Goal: Ask a question

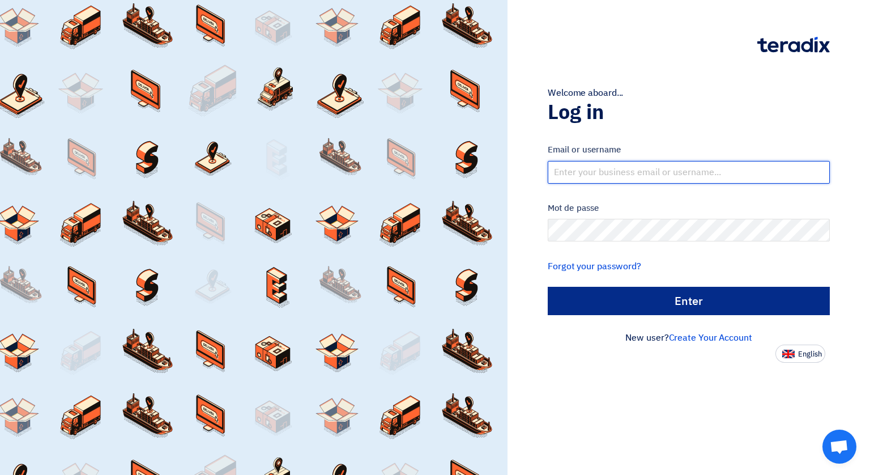
type input "info@supporterindus.com"
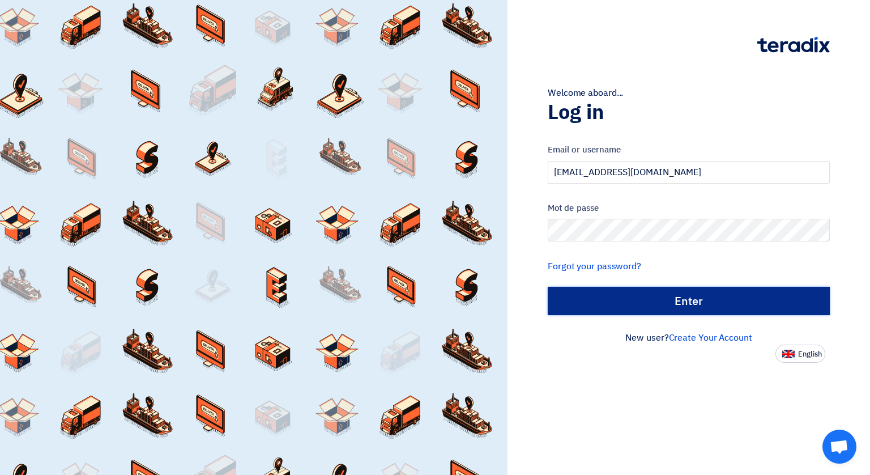
click at [680, 297] on input "الدخول" at bounding box center [689, 301] width 282 height 28
type input "Sign in"
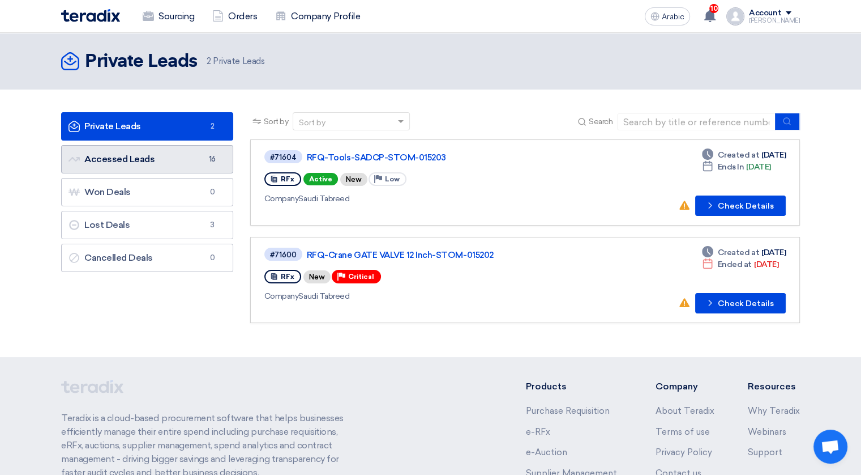
click at [112, 156] on font "Accessed Leads Accessed Leads" at bounding box center [112, 158] width 86 height 11
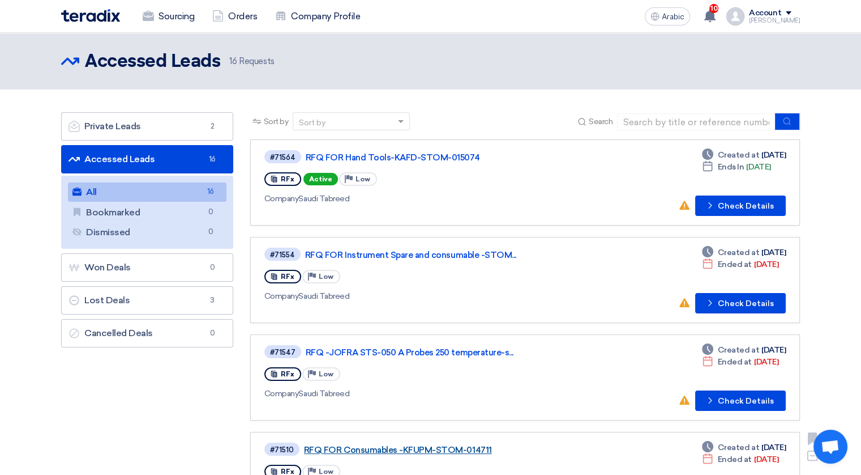
click at [479, 445] on link "RFQ FOR Consumables -KFUPM-STOM-014711" at bounding box center [445, 450] width 283 height 10
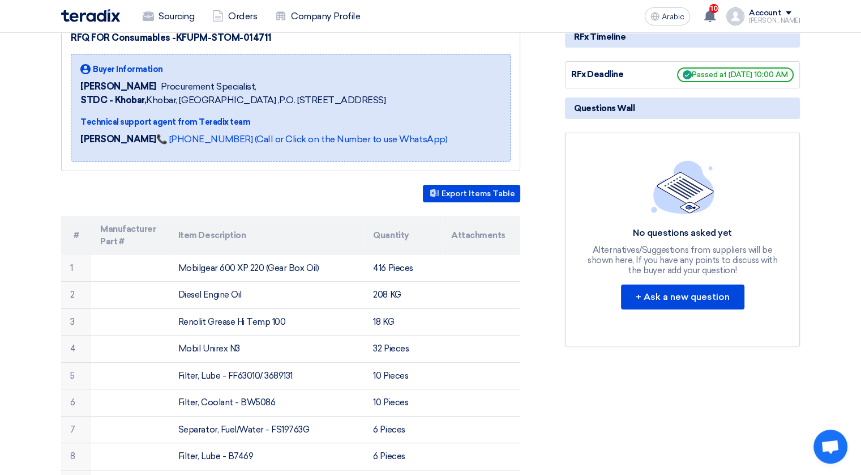
scroll to position [167, 0]
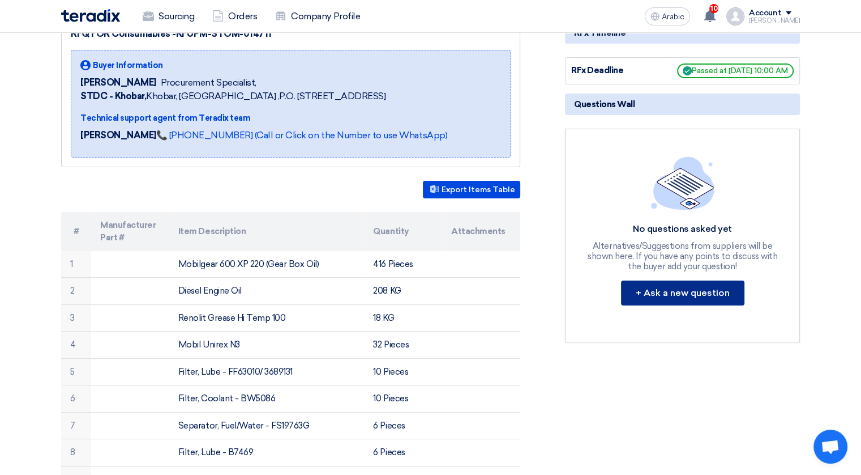
click at [663, 293] on button "+ Ask a new question" at bounding box center [682, 292] width 123 height 25
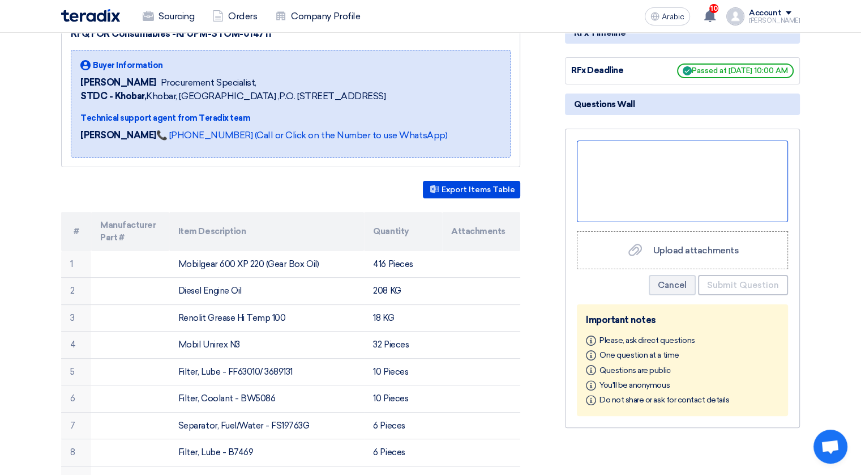
click at [607, 173] on div at bounding box center [682, 181] width 211 height 82
paste div
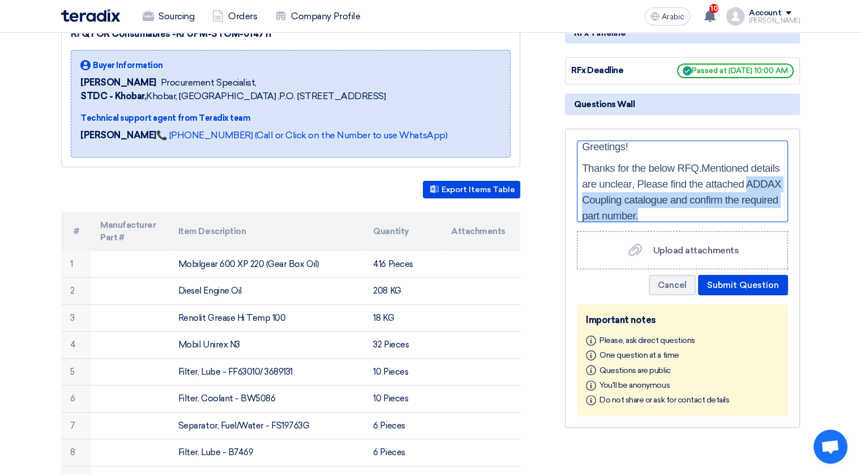
scroll to position [19, 0]
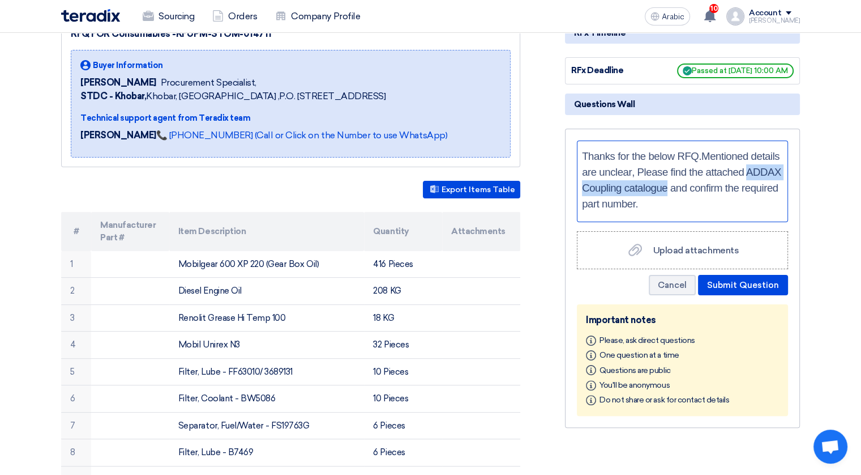
drag, startPoint x: 731, startPoint y: 183, endPoint x: 659, endPoint y: 185, distance: 71.9
click at [659, 185] on span ", Please find the attached ADDAX Coupling catalogue and confirm the required pa…" at bounding box center [681, 188] width 199 height 44
copy span "ADDAX Coupling catalogue"
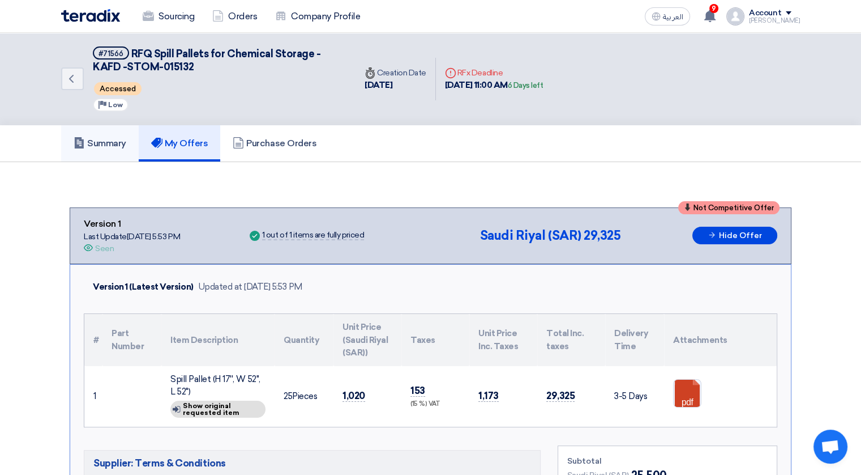
click at [112, 142] on h5 "Summary" at bounding box center [100, 143] width 53 height 11
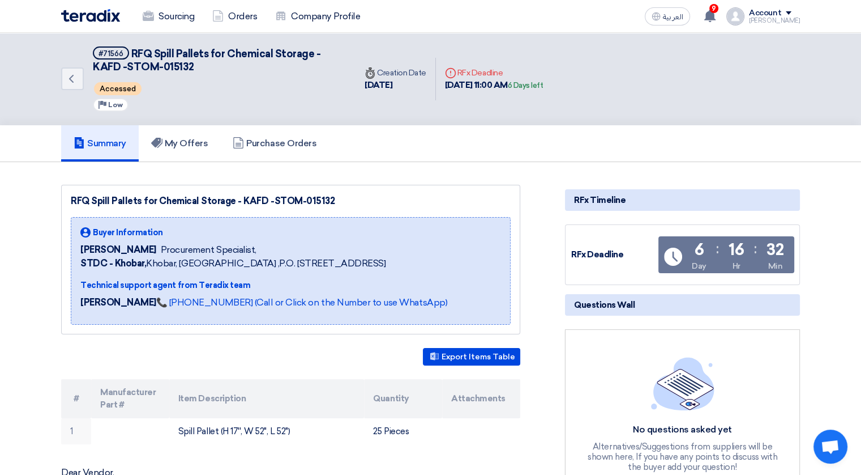
click at [108, 138] on h5 "Summary" at bounding box center [100, 143] width 53 height 11
click at [181, 141] on h5 "My Offers" at bounding box center [179, 143] width 57 height 11
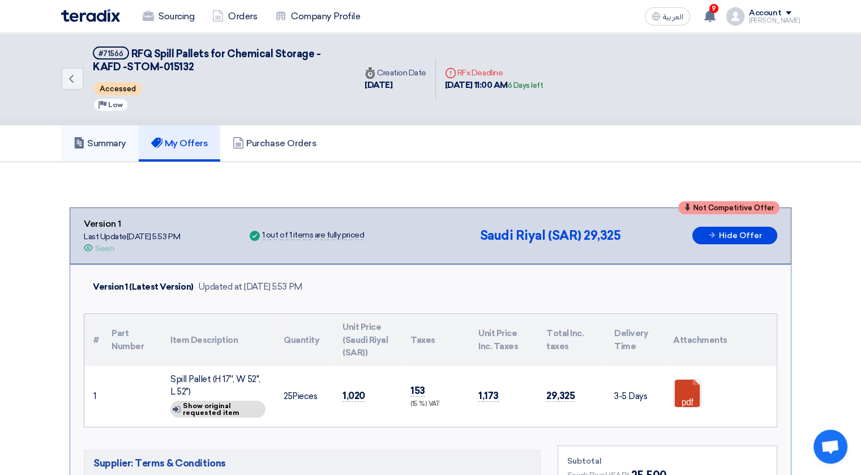
click at [106, 140] on h5 "Summary" at bounding box center [100, 143] width 53 height 11
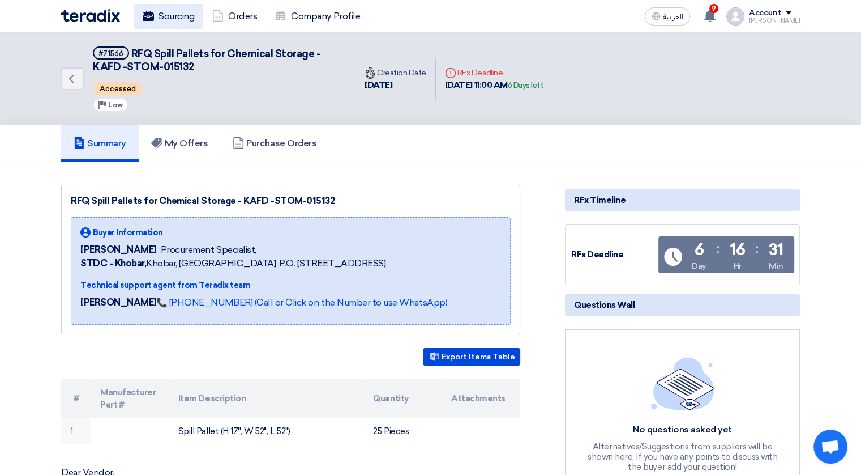
click at [169, 19] on link "Sourcing" at bounding box center [169, 16] width 70 height 25
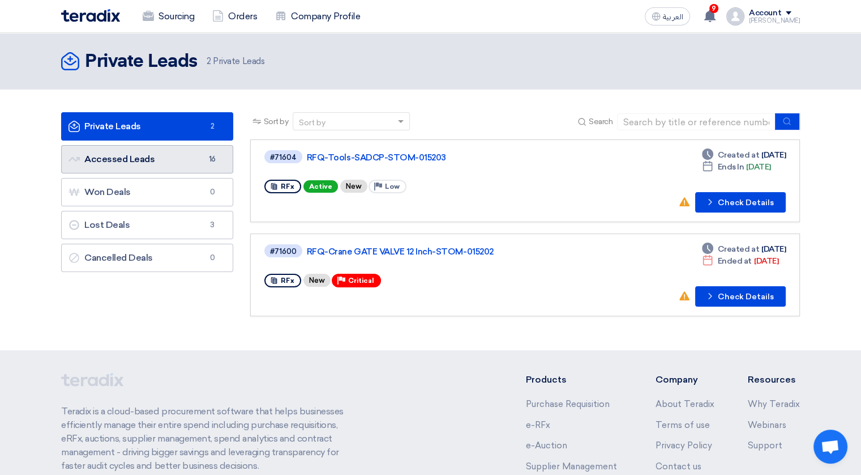
click at [131, 161] on link "Accessed Leads Accessed Leads 16" at bounding box center [147, 159] width 172 height 28
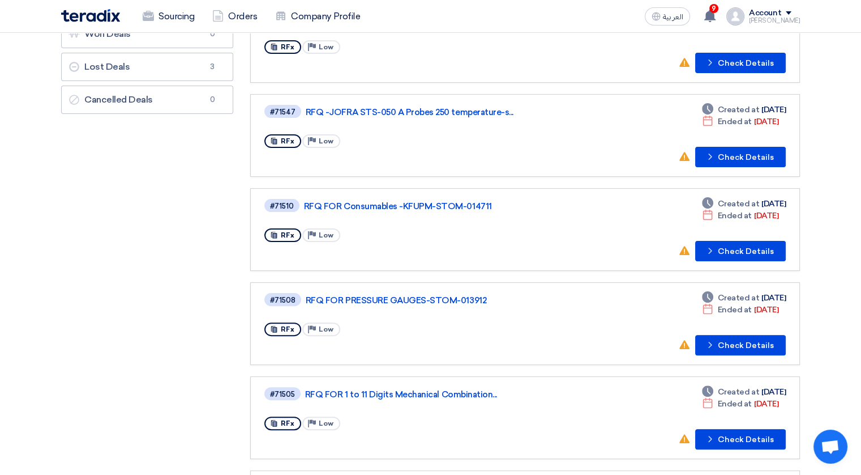
scroll to position [237, 0]
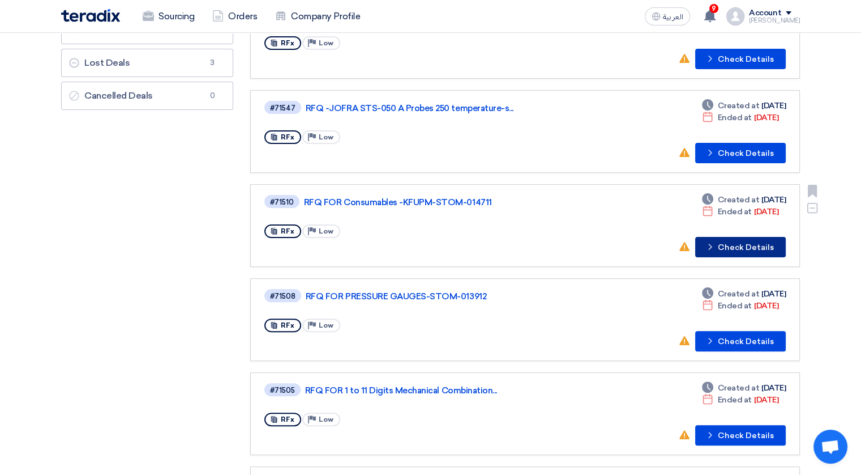
click at [742, 245] on button "Check details Check Details" at bounding box center [740, 247] width 91 height 20
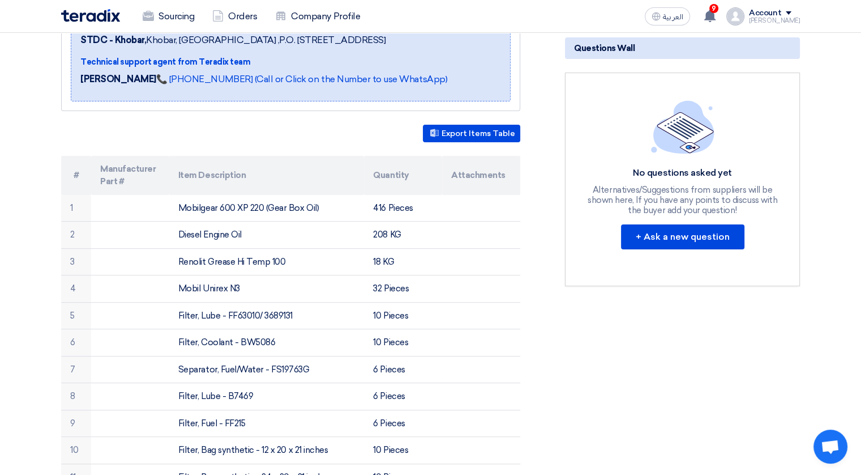
scroll to position [248, 0]
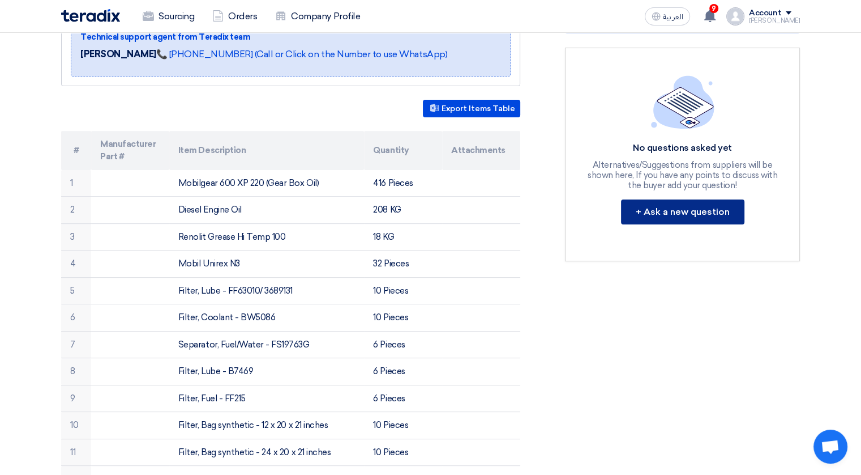
click at [675, 210] on button "+ Ask a new question" at bounding box center [682, 211] width 123 height 25
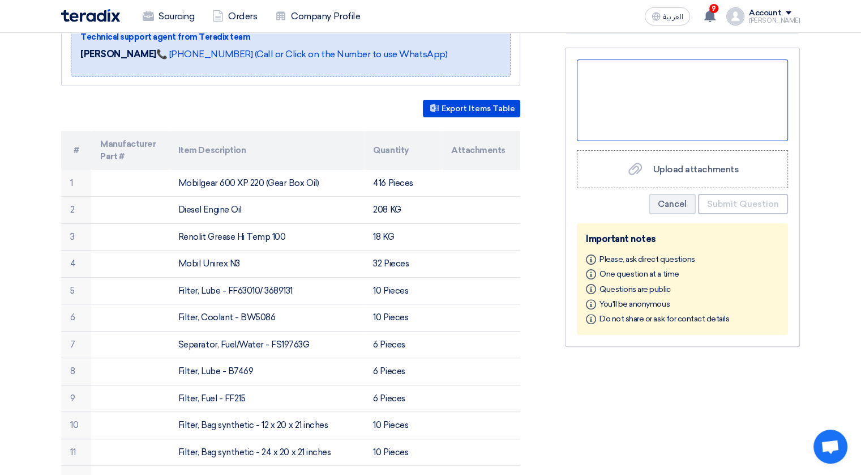
click at [631, 84] on div at bounding box center [682, 100] width 211 height 82
paste div
click at [595, 80] on div at bounding box center [682, 100] width 211 height 82
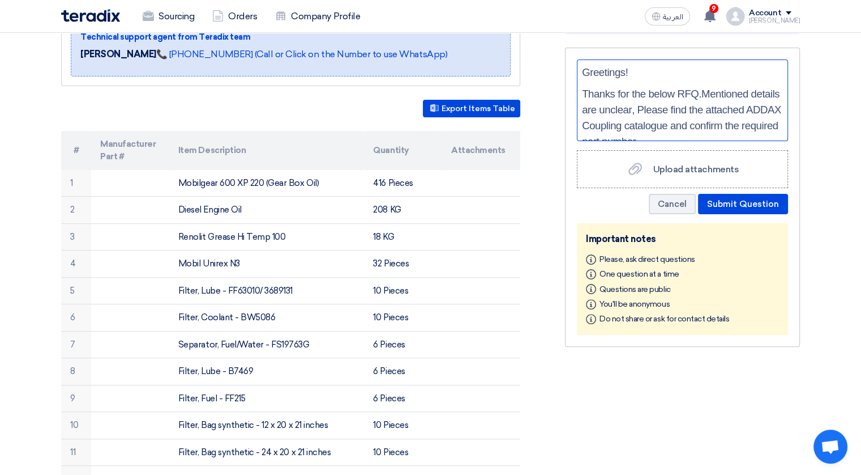
scroll to position [7, 0]
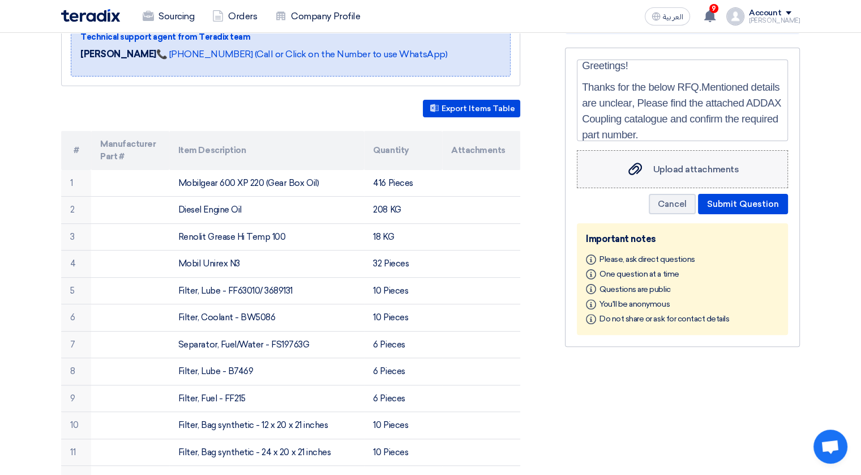
click at [721, 169] on span "Upload attachments" at bounding box center [697, 169] width 86 height 11
click at [0, 0] on input "Upload attachments Upload attachments" at bounding box center [0, 0] width 0 height 0
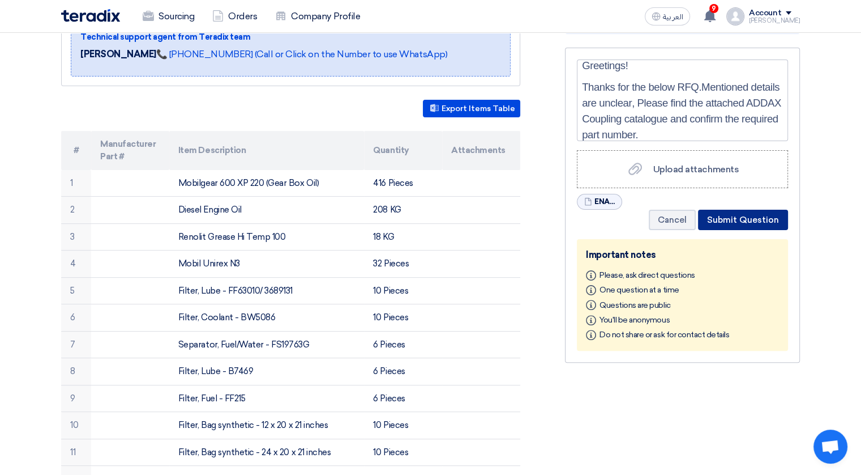
click at [757, 218] on button "Submit Question" at bounding box center [743, 220] width 90 height 20
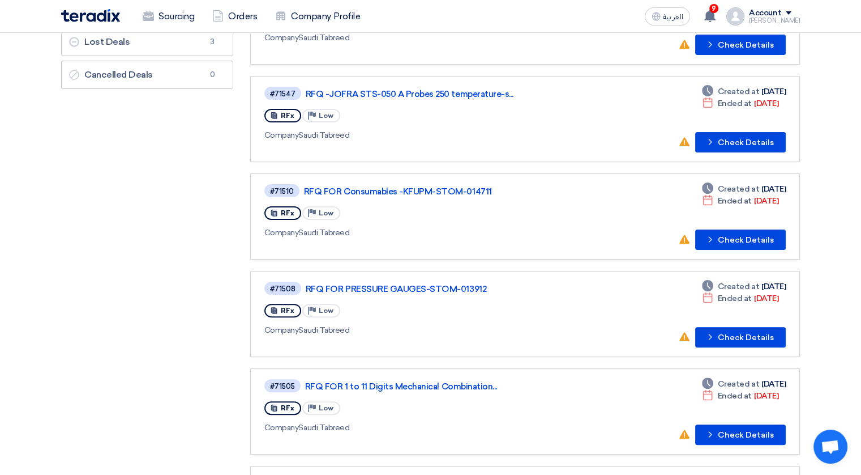
scroll to position [272, 0]
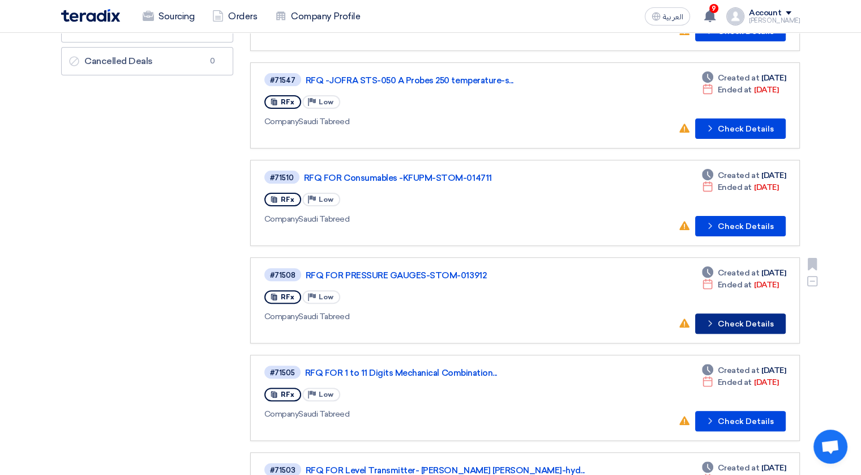
click at [741, 313] on button "Check details Check Details" at bounding box center [740, 323] width 91 height 20
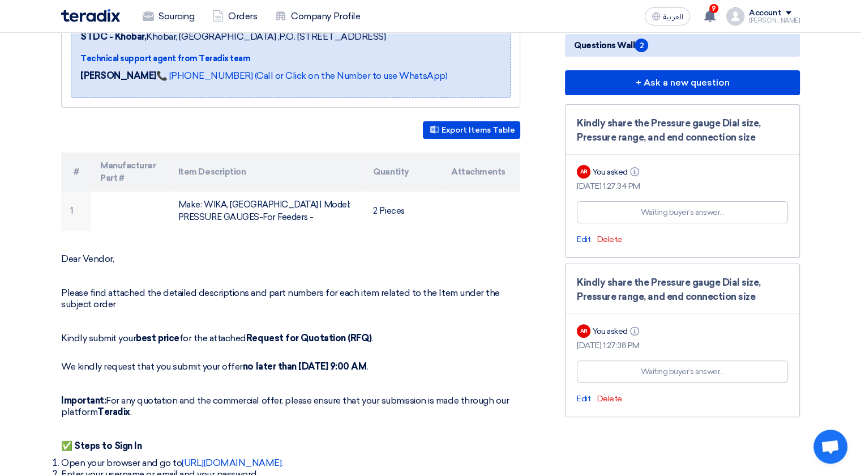
scroll to position [226, 0]
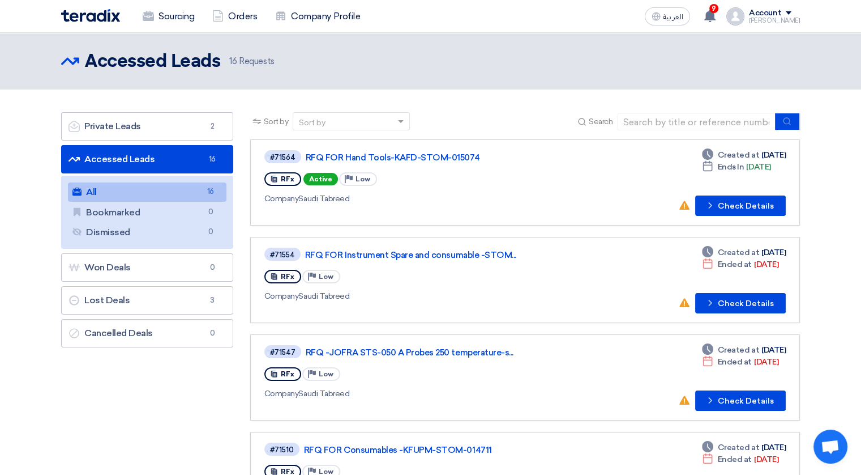
click at [148, 193] on link "All All 16" at bounding box center [147, 191] width 159 height 19
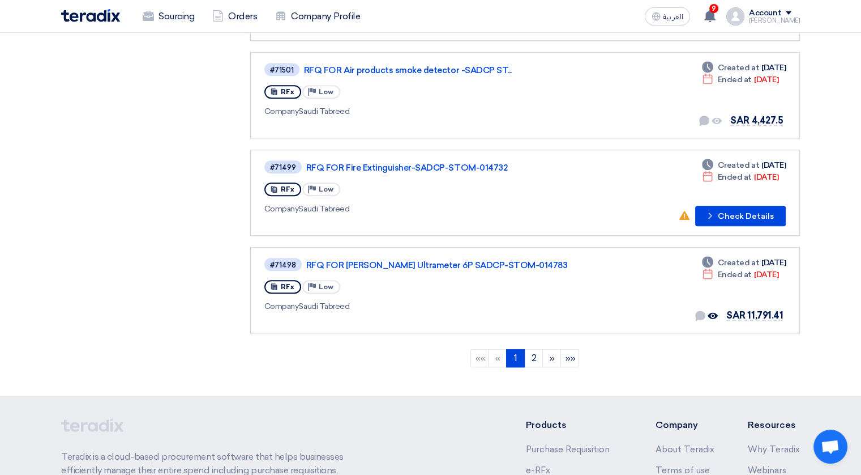
scroll to position [770, 0]
click at [536, 348] on link "2" at bounding box center [533, 357] width 19 height 18
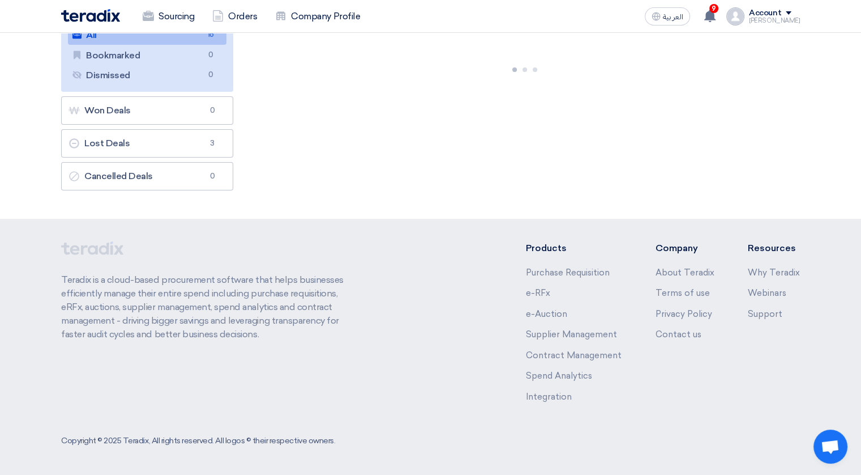
scroll to position [0, 0]
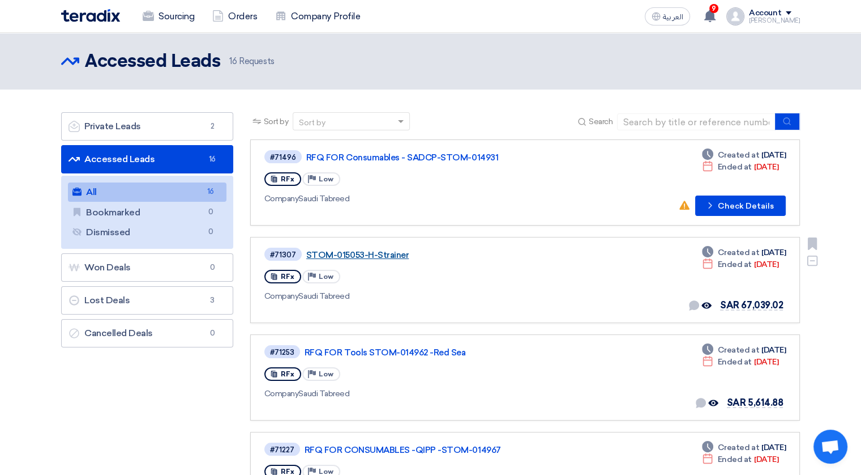
click at [353, 252] on link "STOM-015053-H-Strainer" at bounding box center [447, 255] width 283 height 10
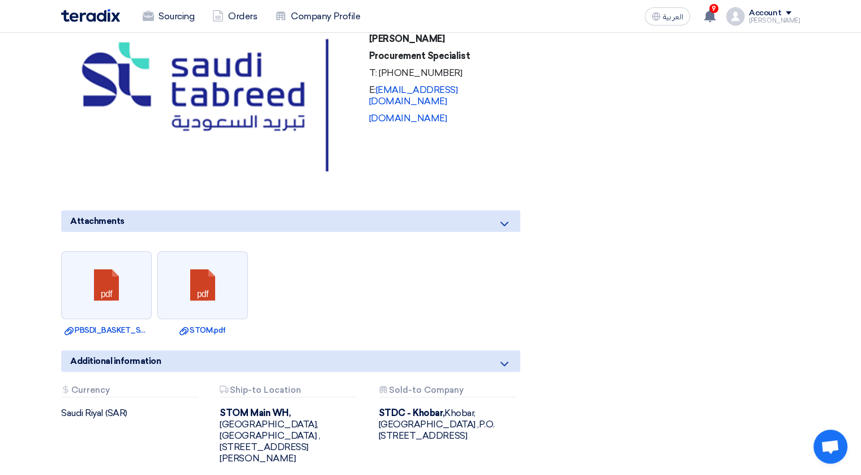
scroll to position [641, 0]
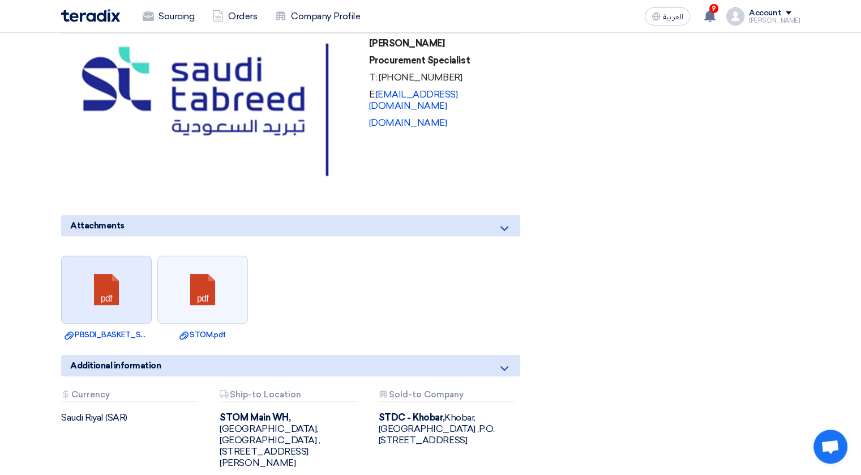
click at [112, 291] on link at bounding box center [107, 290] width 91 height 68
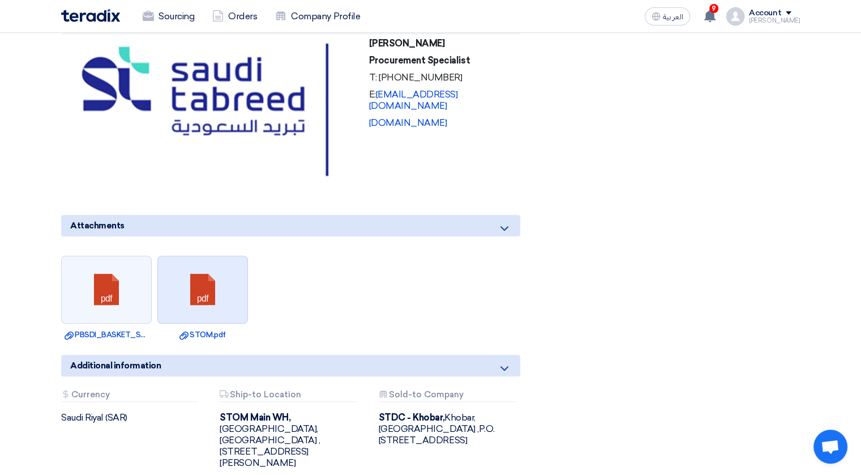
click at [205, 274] on link at bounding box center [203, 290] width 91 height 68
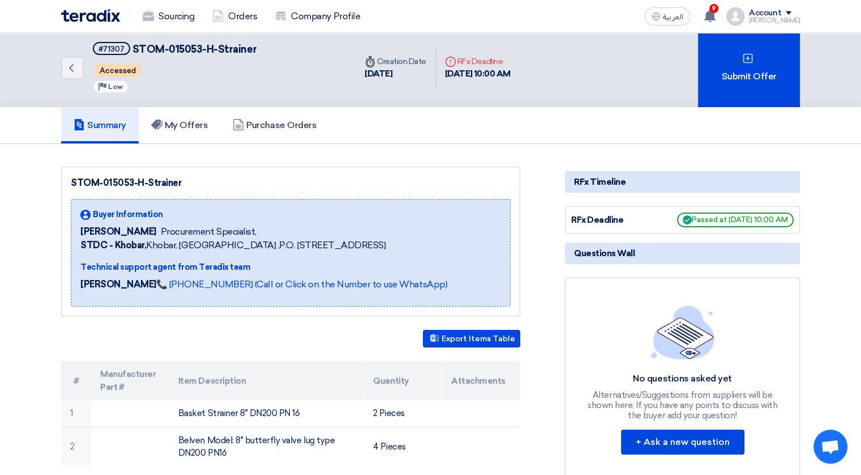
scroll to position [0, 0]
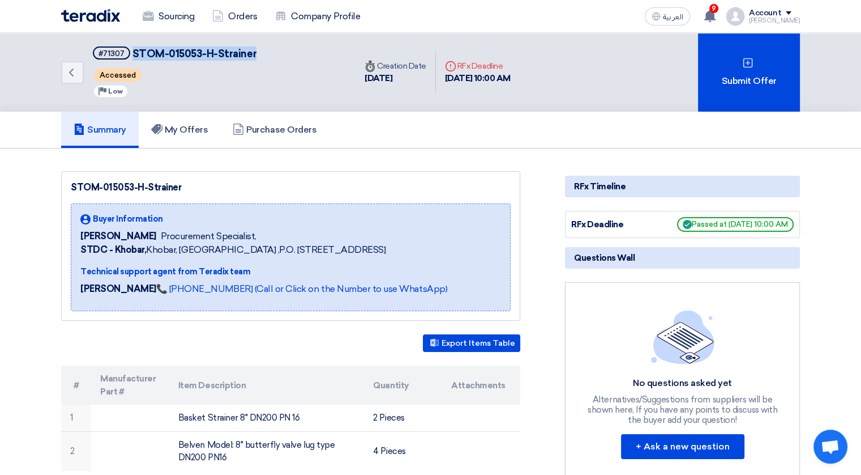
drag, startPoint x: 250, startPoint y: 52, endPoint x: 131, endPoint y: 53, distance: 119.5
click at [133, 53] on span "STOM-015053-H-Strainer" at bounding box center [195, 54] width 124 height 12
copy span "STOM-015053-H-Strainer"
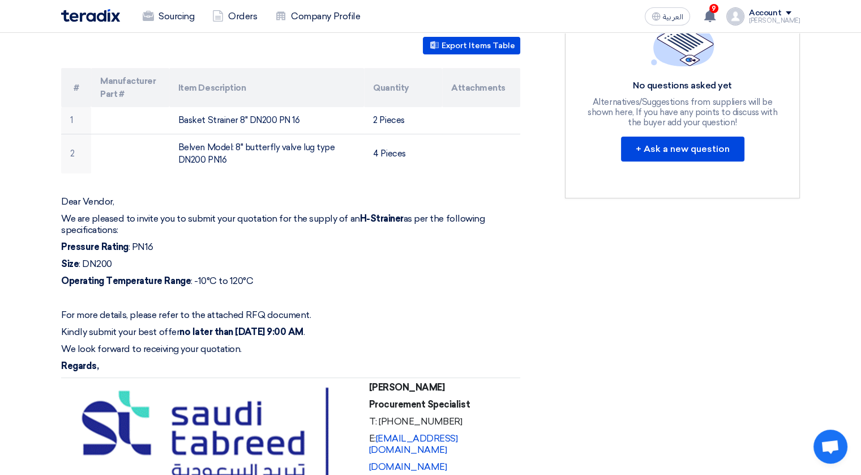
scroll to position [289, 0]
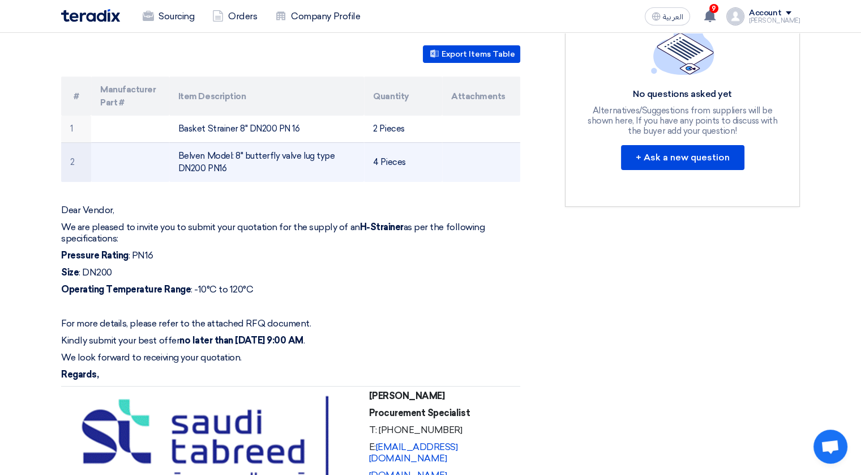
drag, startPoint x: 178, startPoint y: 152, endPoint x: 227, endPoint y: 161, distance: 49.6
click at [227, 161] on td "Belven Model: 8" butterfly valve lug type DN200 PN16" at bounding box center [266, 162] width 195 height 40
copy td "Belven Model: 8" butterfly valve lug type DN200 PN16"
